Goal: Information Seeking & Learning: Understand process/instructions

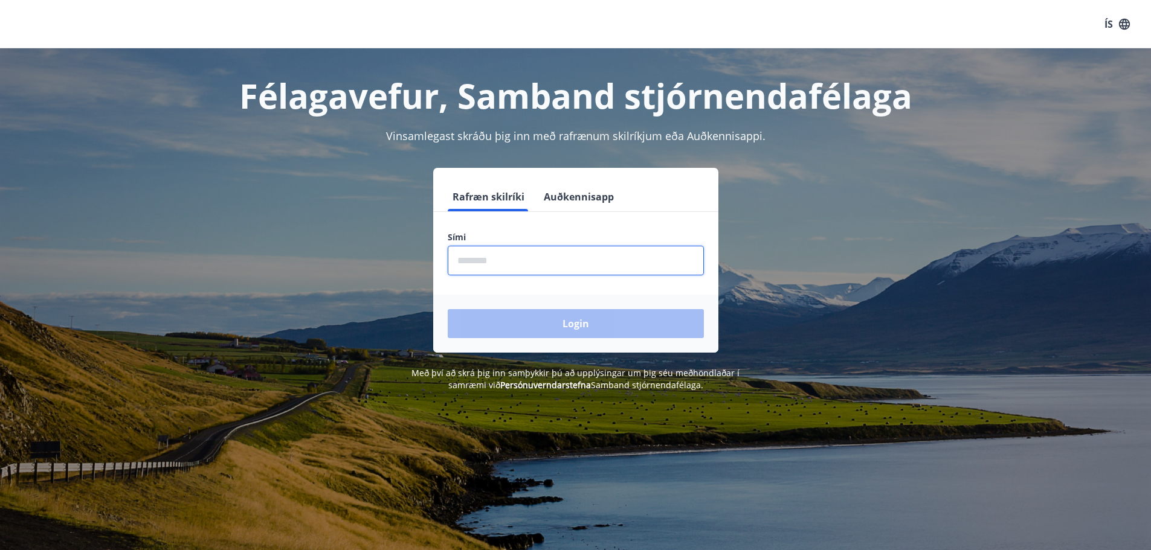
click at [566, 258] on input "phone" at bounding box center [576, 261] width 256 height 30
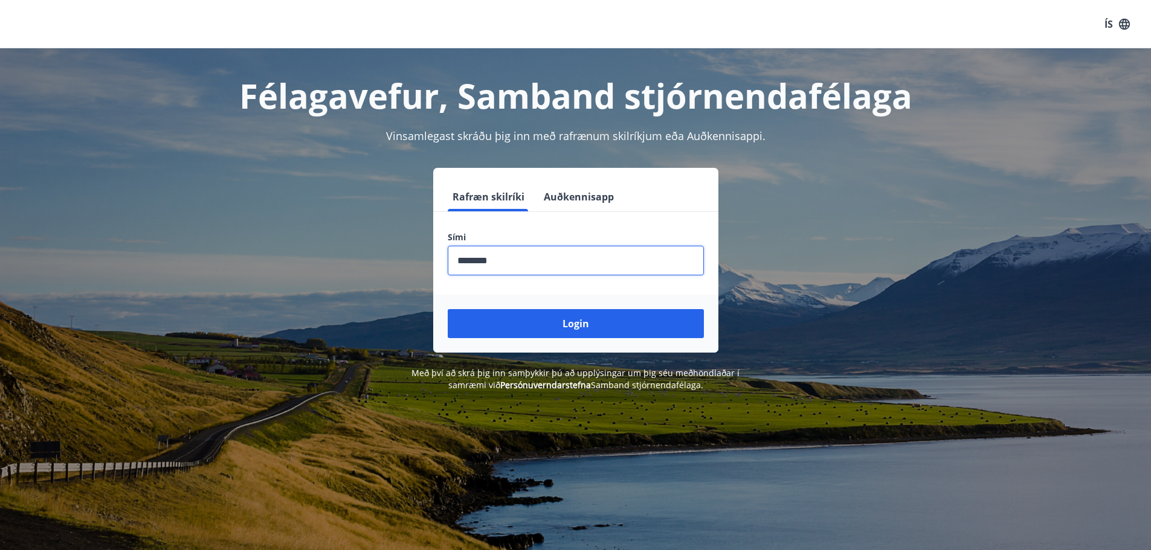
type input "********"
click at [448, 309] on button "Login" at bounding box center [576, 323] width 256 height 29
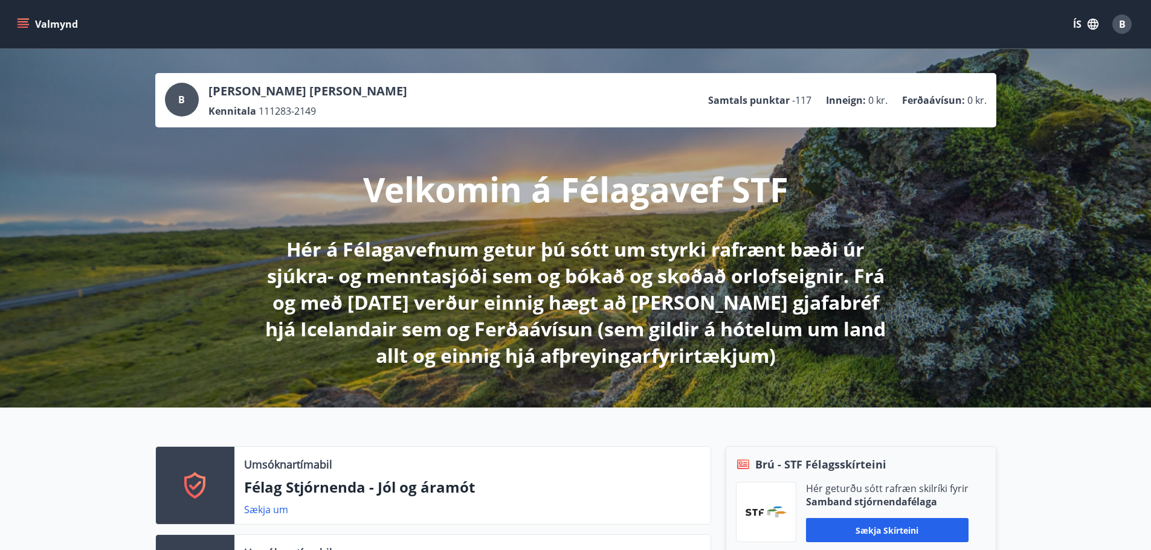
click at [25, 21] on icon "menu" at bounding box center [23, 21] width 11 height 1
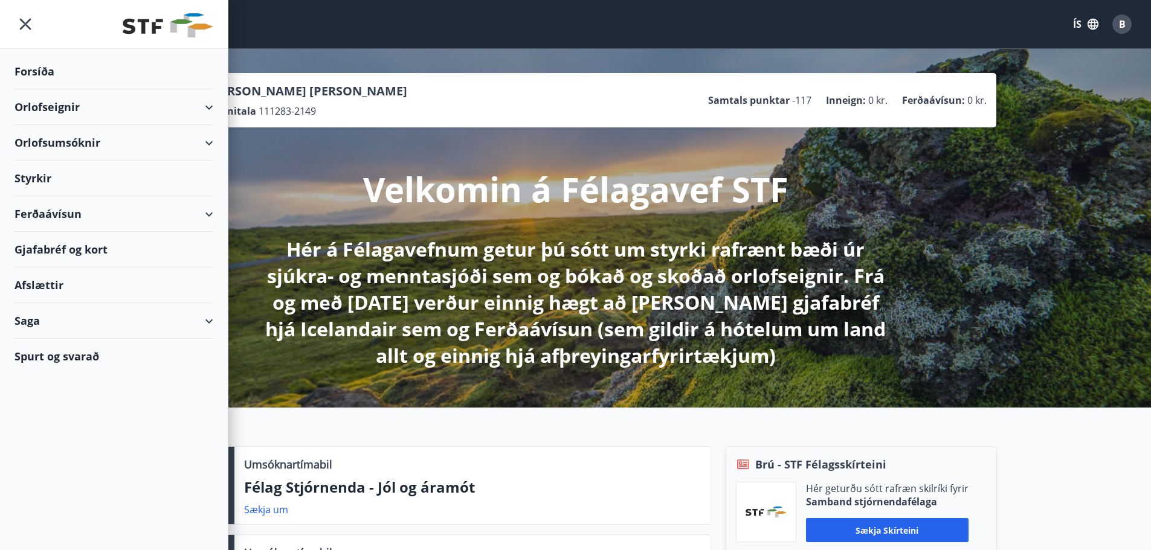
click at [45, 176] on div "Styrkir" at bounding box center [113, 179] width 199 height 36
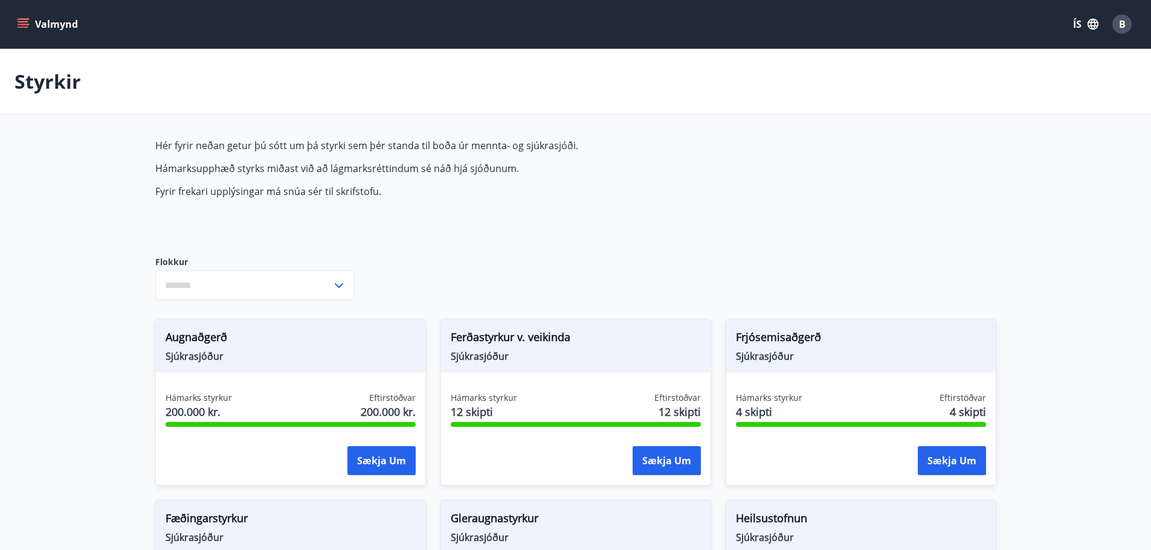
type input "***"
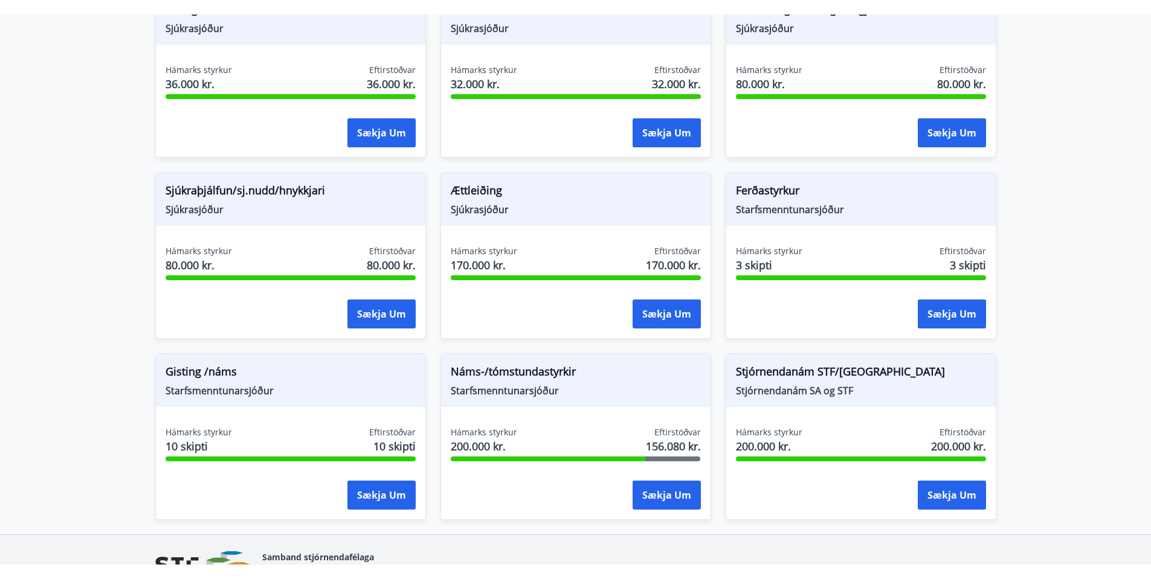
scroll to position [906, 0]
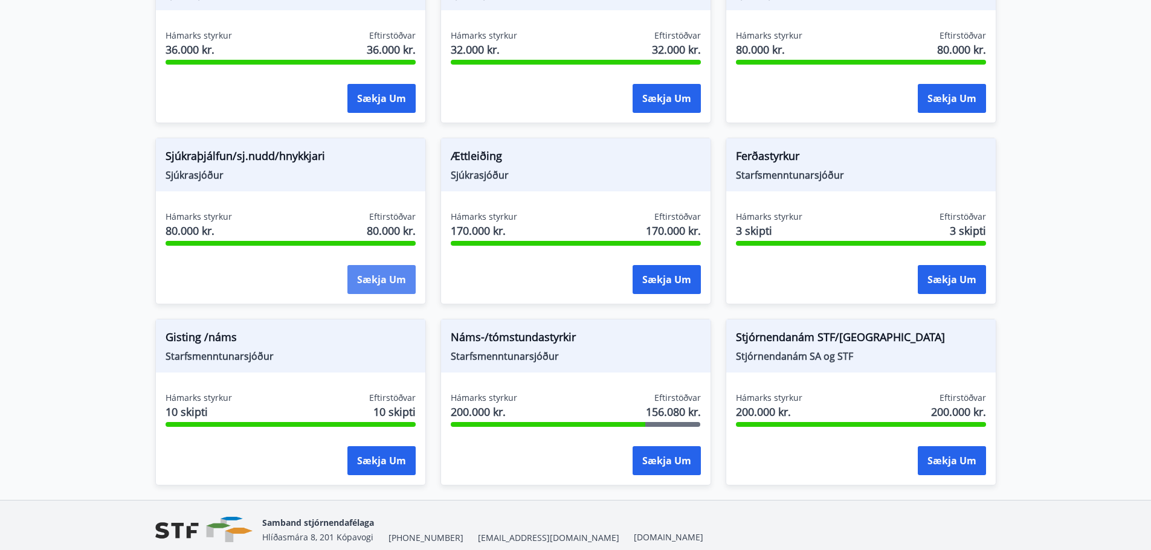
click at [362, 280] on button "Sækja um" at bounding box center [381, 279] width 68 height 29
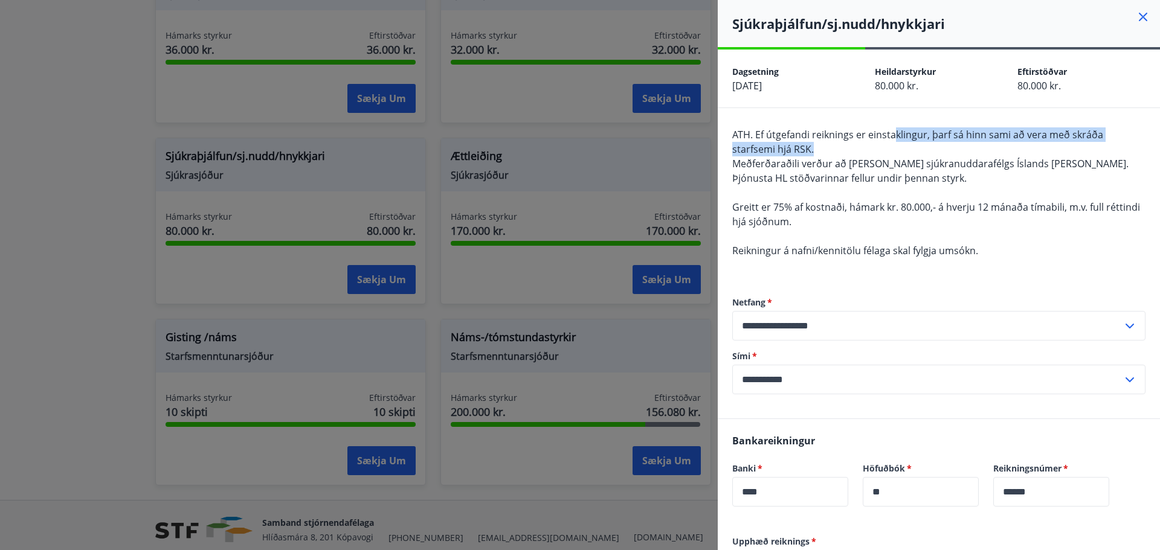
drag, startPoint x: 896, startPoint y: 136, endPoint x: 885, endPoint y: 147, distance: 15.4
click at [885, 147] on div "ATH. Ef útgefandi reiknings er einstaklingur, þarf [PERSON_NAME] [PERSON_NAME] …" at bounding box center [938, 199] width 413 height 145
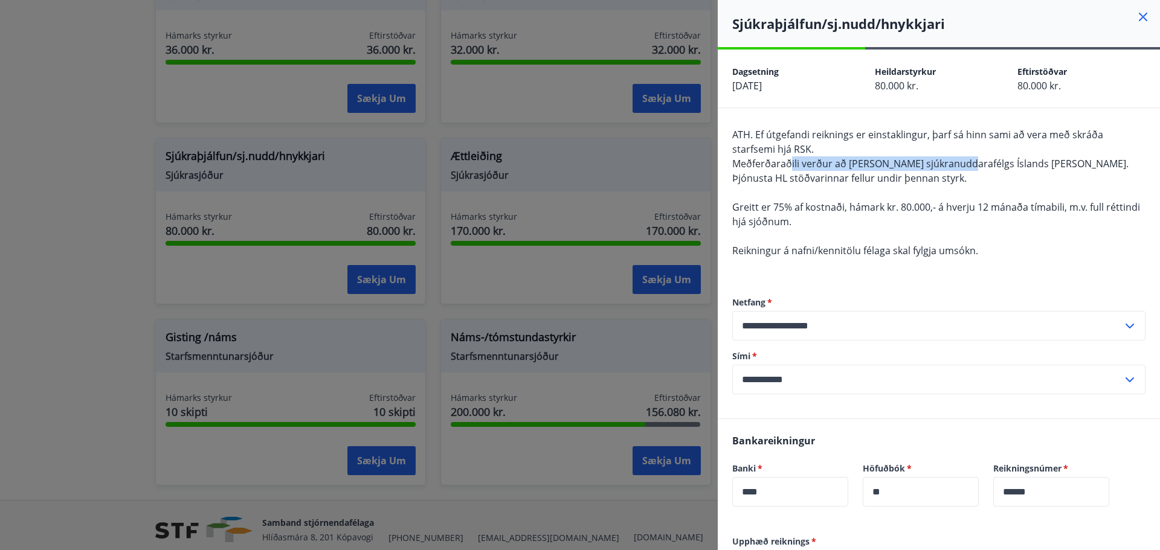
drag, startPoint x: 792, startPoint y: 164, endPoint x: 957, endPoint y: 165, distance: 165.5
click at [957, 165] on span "Meðferðaraðili verður að [PERSON_NAME] sjúkranuddarafélgs Íslands [PERSON_NAME]." at bounding box center [930, 163] width 396 height 13
click at [1003, 164] on span "Meðferðaraðili verður að [PERSON_NAME] sjúkranuddarafélgs Íslands [PERSON_NAME]." at bounding box center [930, 163] width 396 height 13
drag, startPoint x: 775, startPoint y: 178, endPoint x: 809, endPoint y: 179, distance: 33.8
click at [809, 179] on span "Þjónusta HL stöðvarinnar fellur undir þennan styrk." at bounding box center [849, 178] width 234 height 13
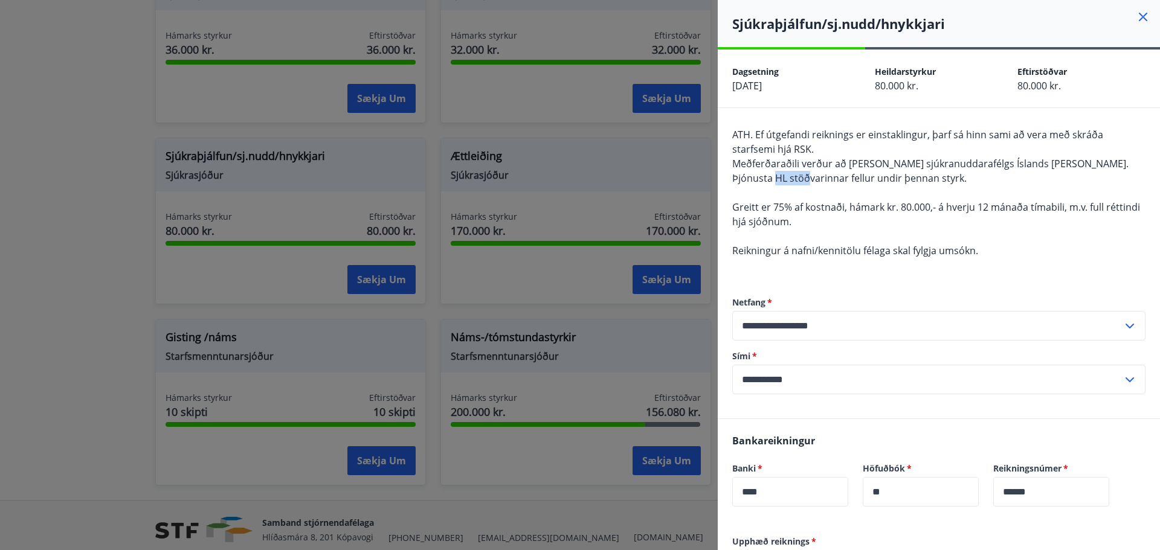
copy span "HL stöð"
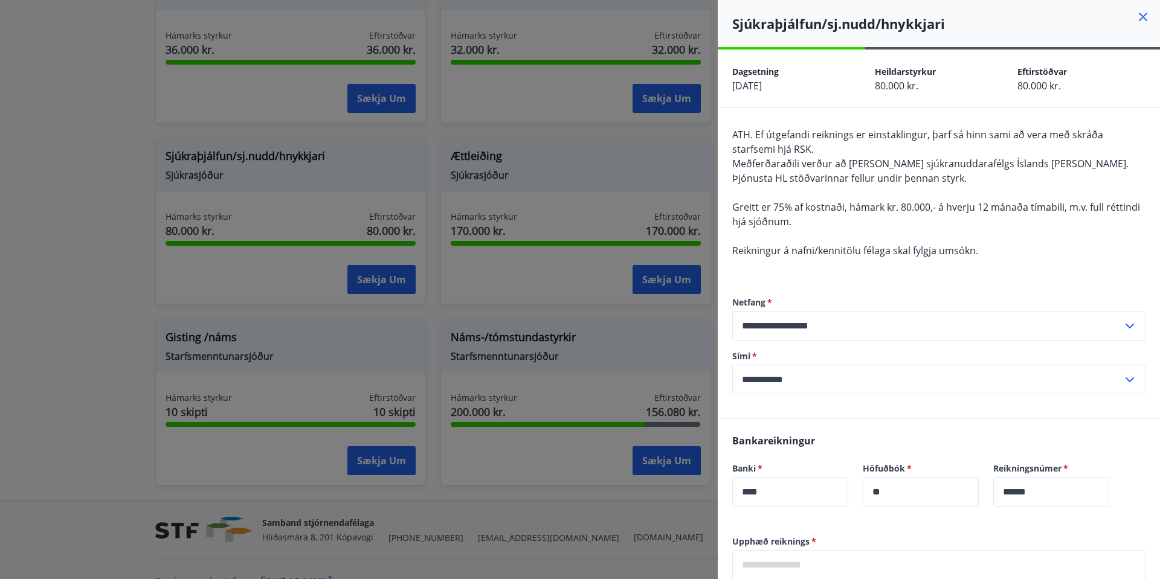
click at [818, 205] on span "Greitt er 75% af kostnaði, hámark kr. 80.000,- á hverju 12 mánaða tímabili, m.v…" at bounding box center [936, 215] width 408 height 28
drag, startPoint x: 897, startPoint y: 163, endPoint x: 1015, endPoint y: 161, distance: 117.8
click at [1015, 161] on span "Meðferðaraðili verður að [PERSON_NAME] sjúkranuddarafélgs Íslands [PERSON_NAME]." at bounding box center [930, 163] width 396 height 13
copy span "sjúkranuddarafélgs Íslands"
click at [1138, 16] on icon at bounding box center [1142, 17] width 8 height 8
